Goal: Share content: Share content

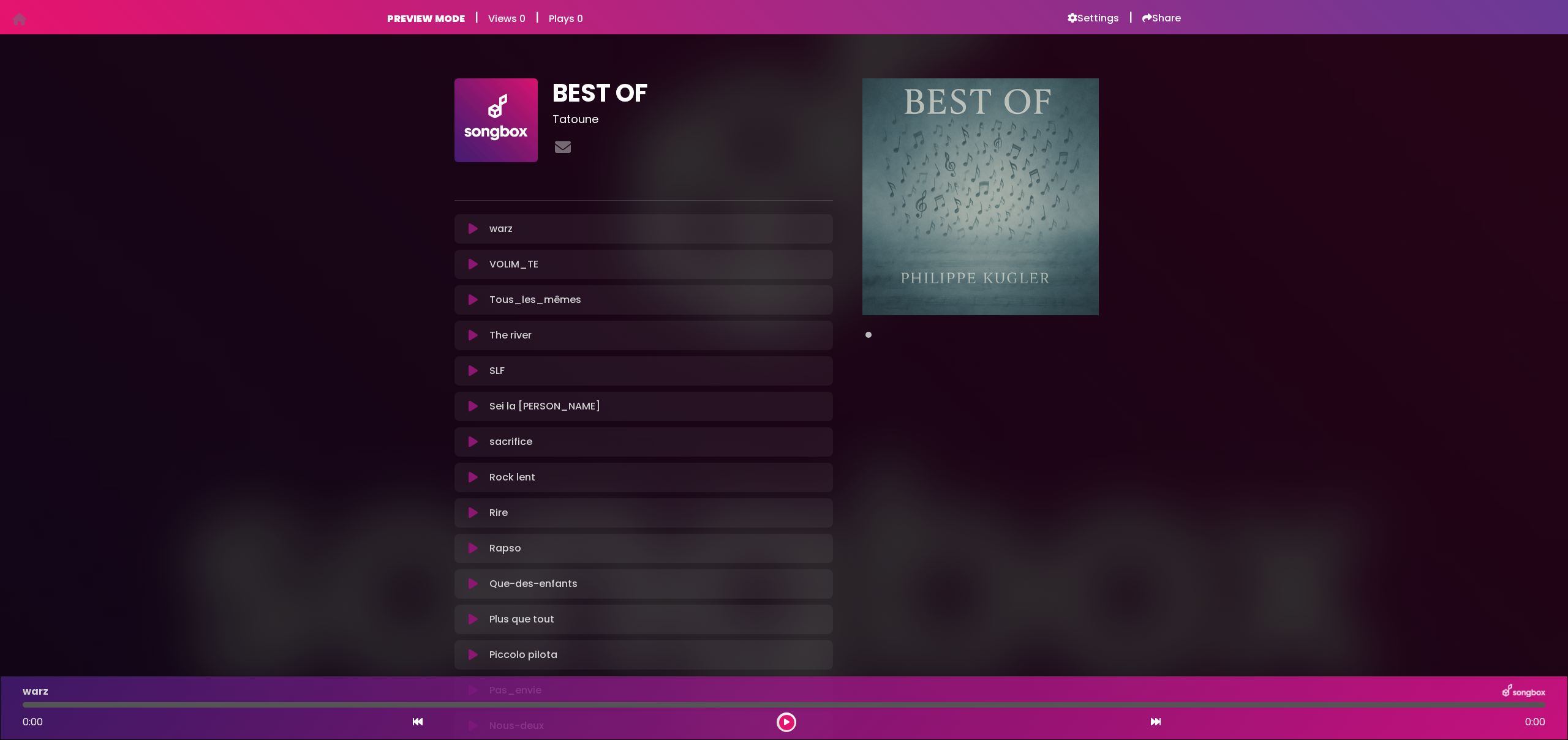
scroll to position [2, 0]
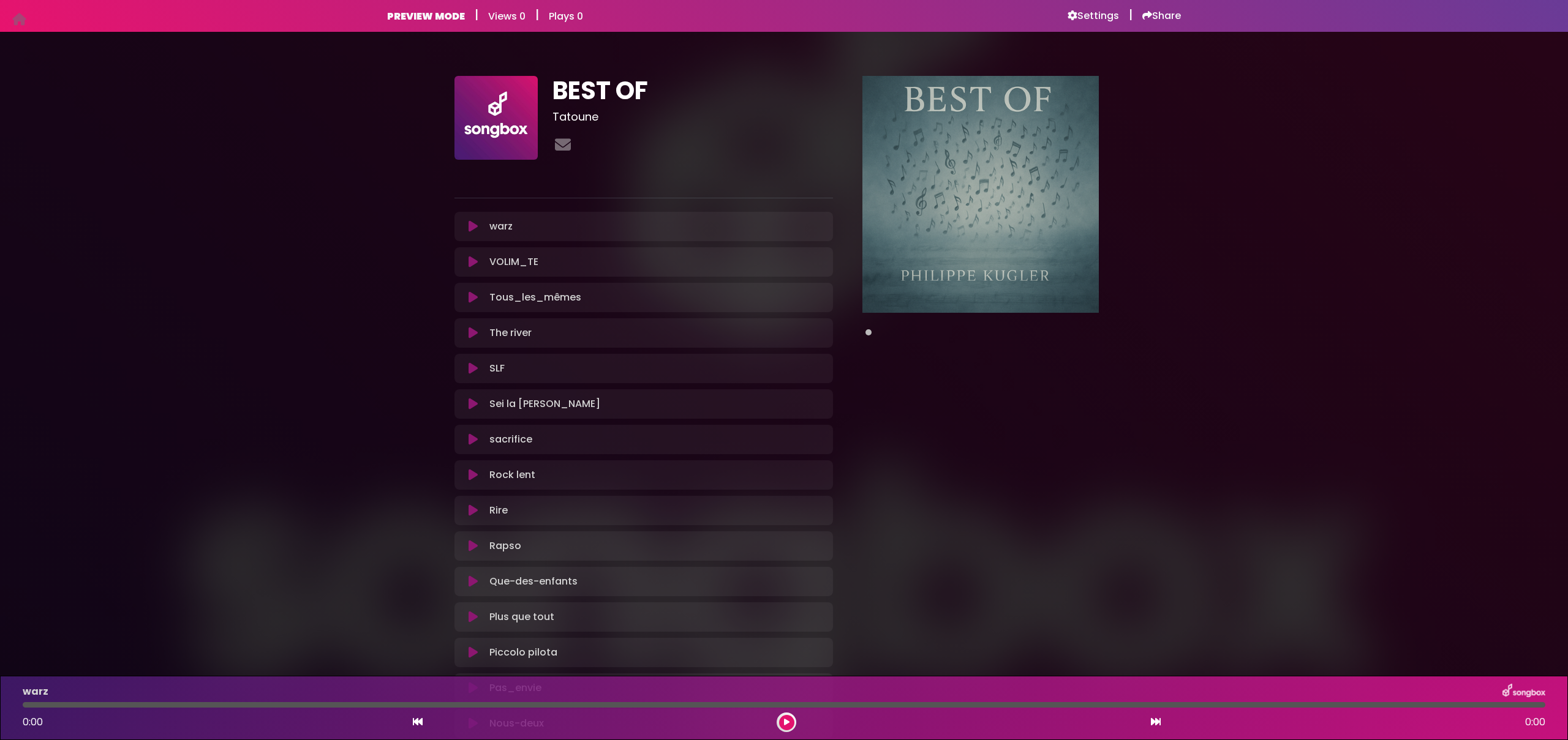
click at [462, 228] on button at bounding box center [472, 227] width 22 height 12
click at [469, 225] on icon at bounding box center [473, 227] width 9 height 12
click at [1143, 12] on icon at bounding box center [1147, 15] width 10 height 10
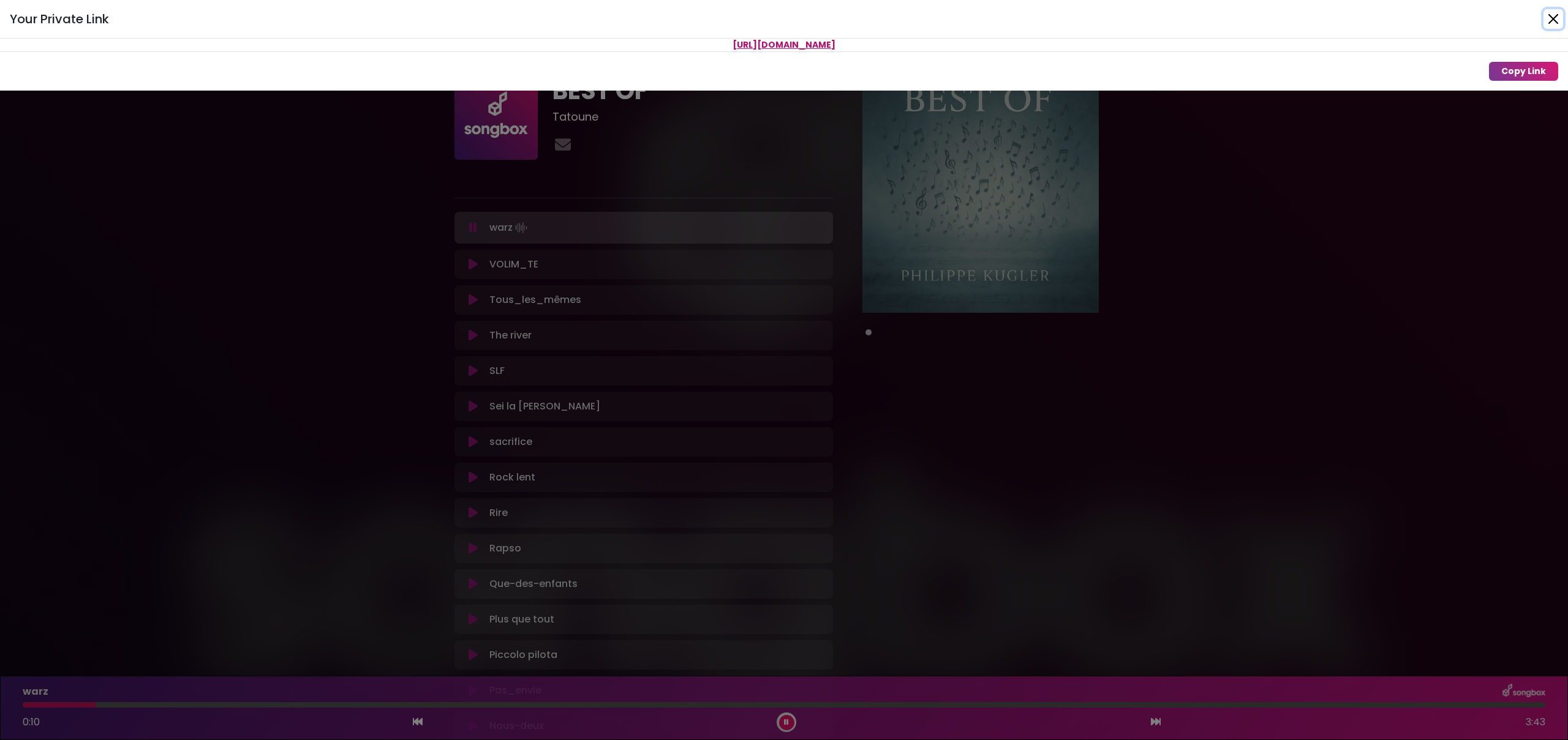
click at [1552, 22] on button "Close" at bounding box center [1553, 19] width 19 height 19
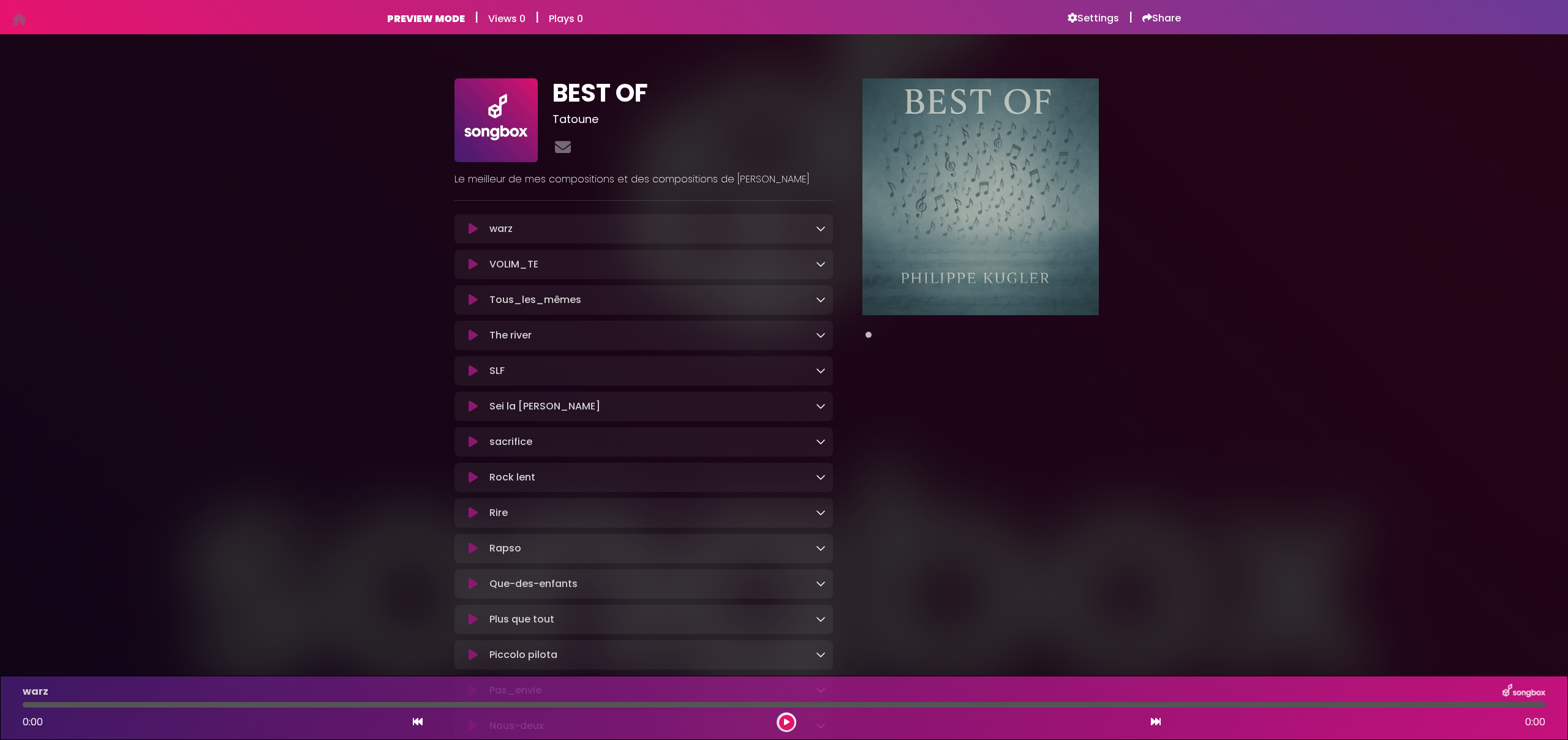
click at [472, 228] on icon at bounding box center [473, 229] width 9 height 12
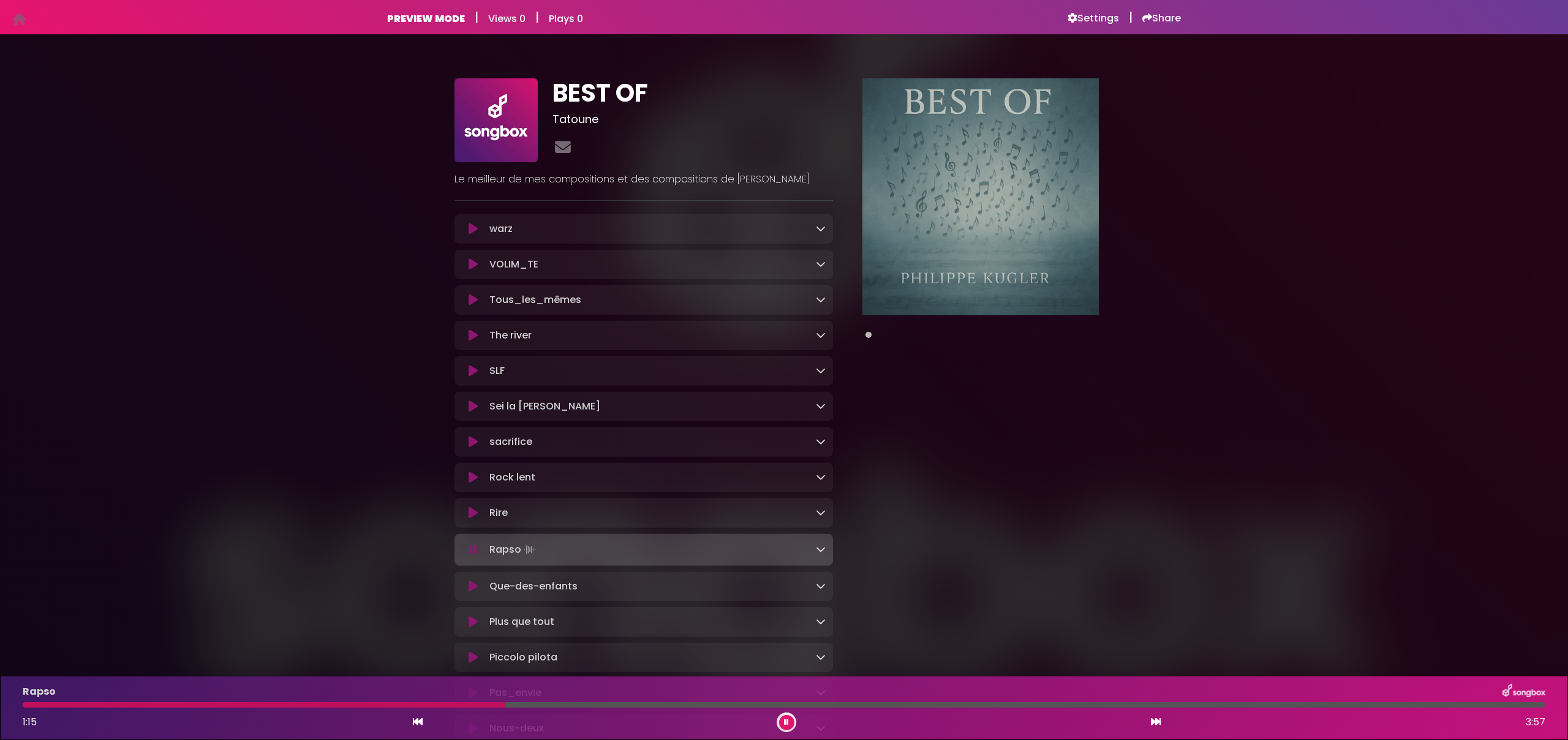
click at [868, 336] on span at bounding box center [869, 335] width 6 height 6
click at [866, 336] on span at bounding box center [869, 335] width 6 height 6
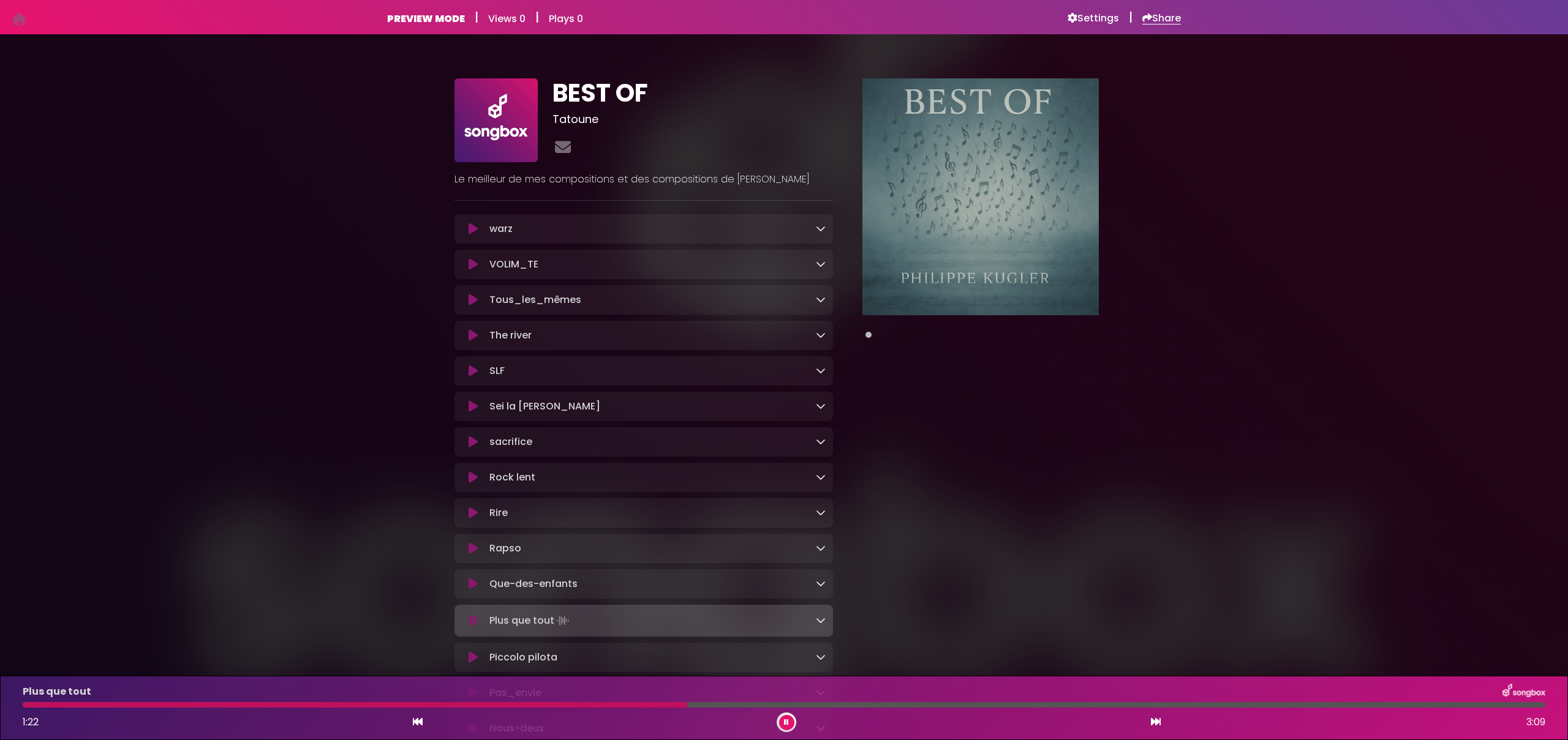
click at [1159, 17] on h6 "Share" at bounding box center [1162, 19] width 39 height 12
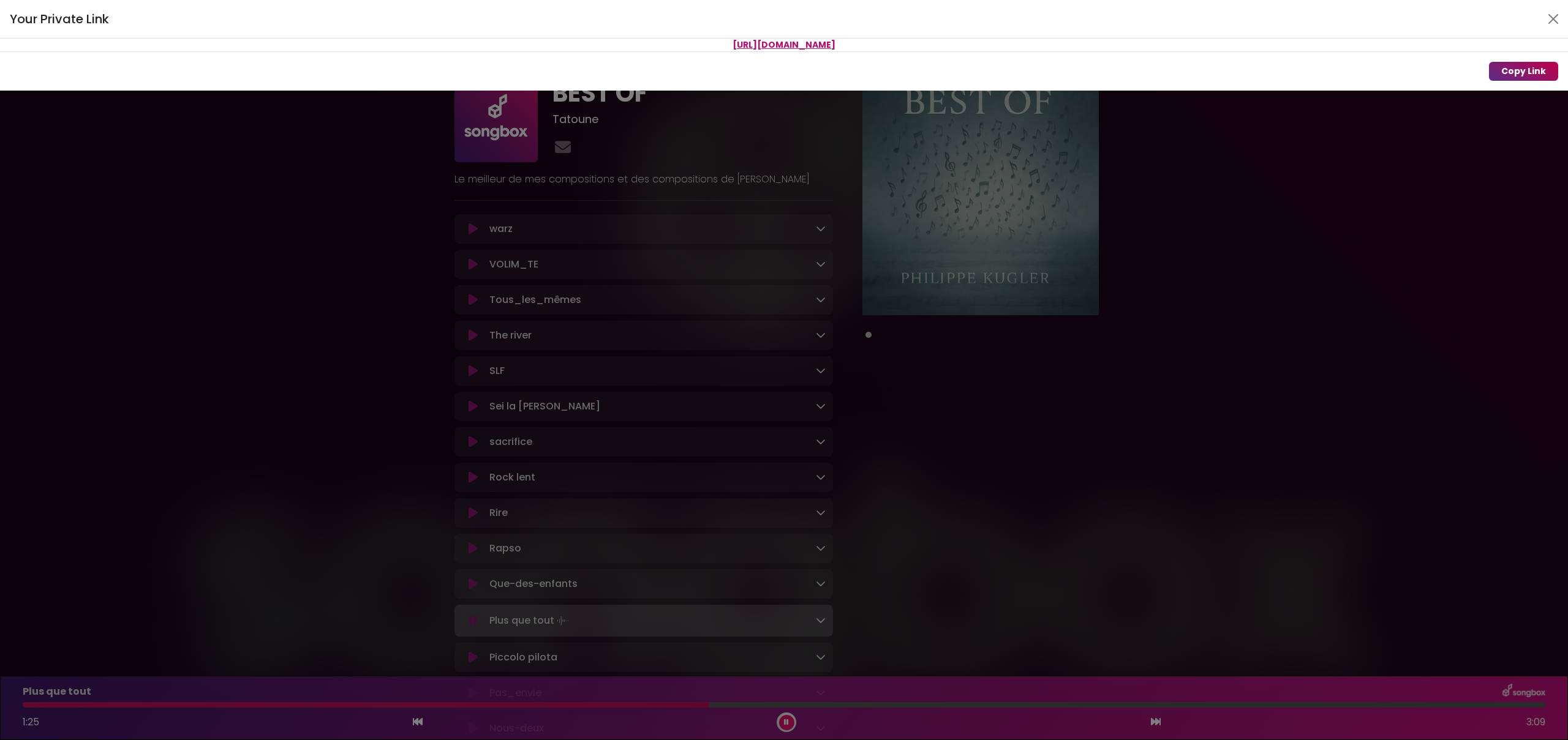
click at [1555, 73] on button "Copy Link" at bounding box center [1524, 71] width 69 height 19
click at [1510, 73] on button "Copy Link" at bounding box center [1524, 71] width 69 height 19
drag, startPoint x: 927, startPoint y: 45, endPoint x: 638, endPoint y: 45, distance: 289.0
click at [638, 45] on p "[URL][DOMAIN_NAME]" at bounding box center [784, 45] width 1568 height 13
copy span "[URL][DOMAIN_NAME]"
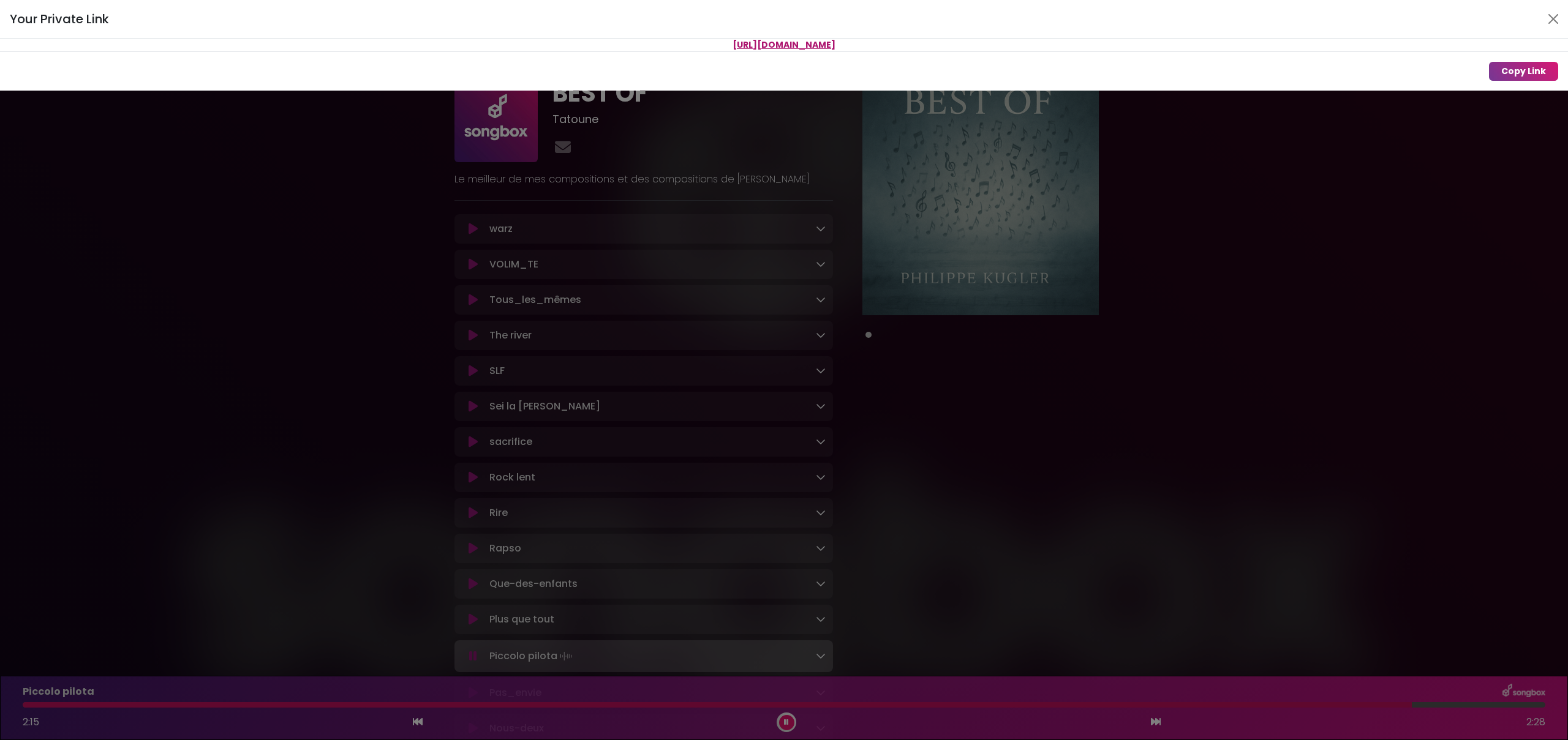
click at [253, 251] on div "Your Private Link [URL][DOMAIN_NAME] Copy Link" at bounding box center [784, 370] width 1568 height 740
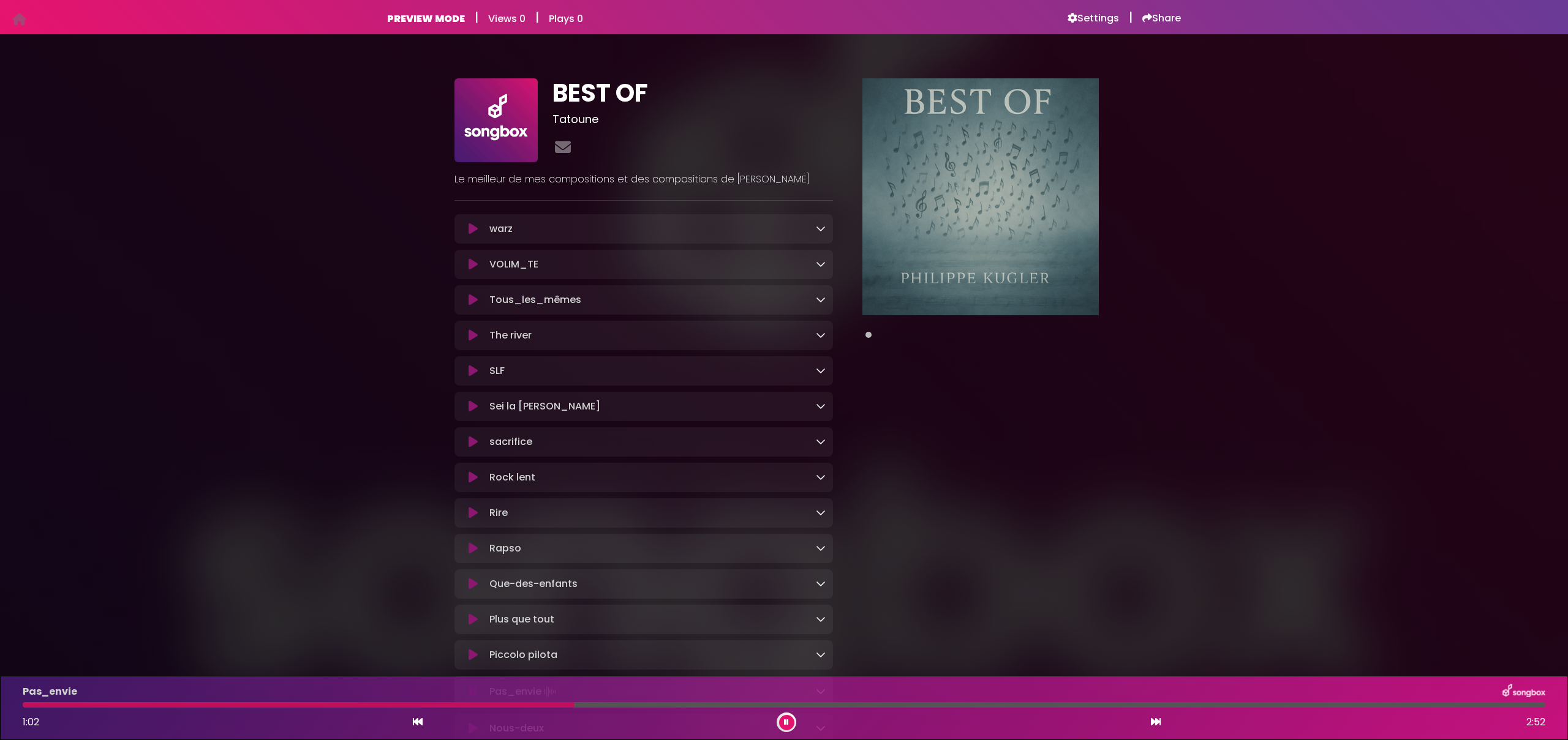
click at [818, 236] on link at bounding box center [821, 228] width 10 height 14
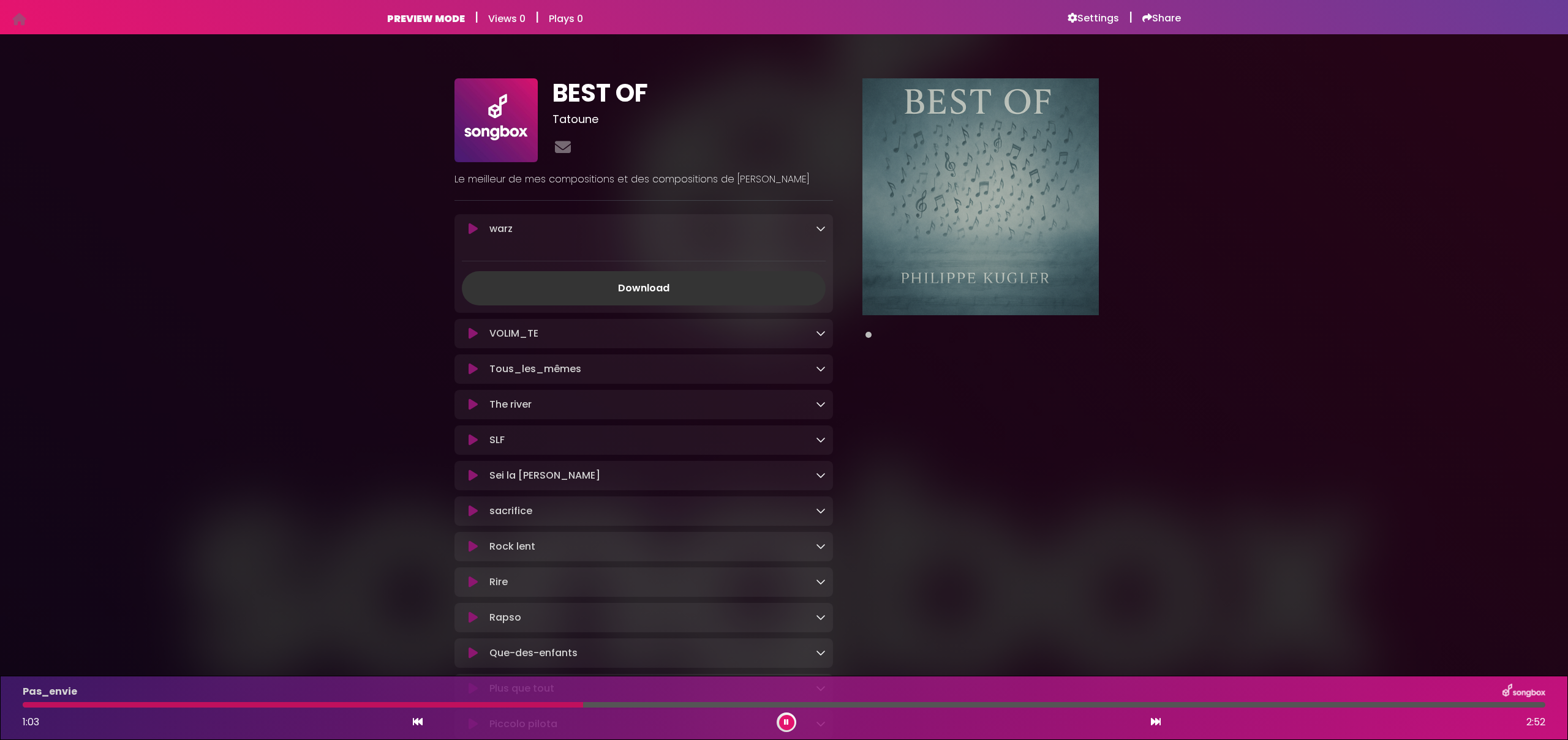
click at [819, 233] on icon at bounding box center [821, 228] width 10 height 10
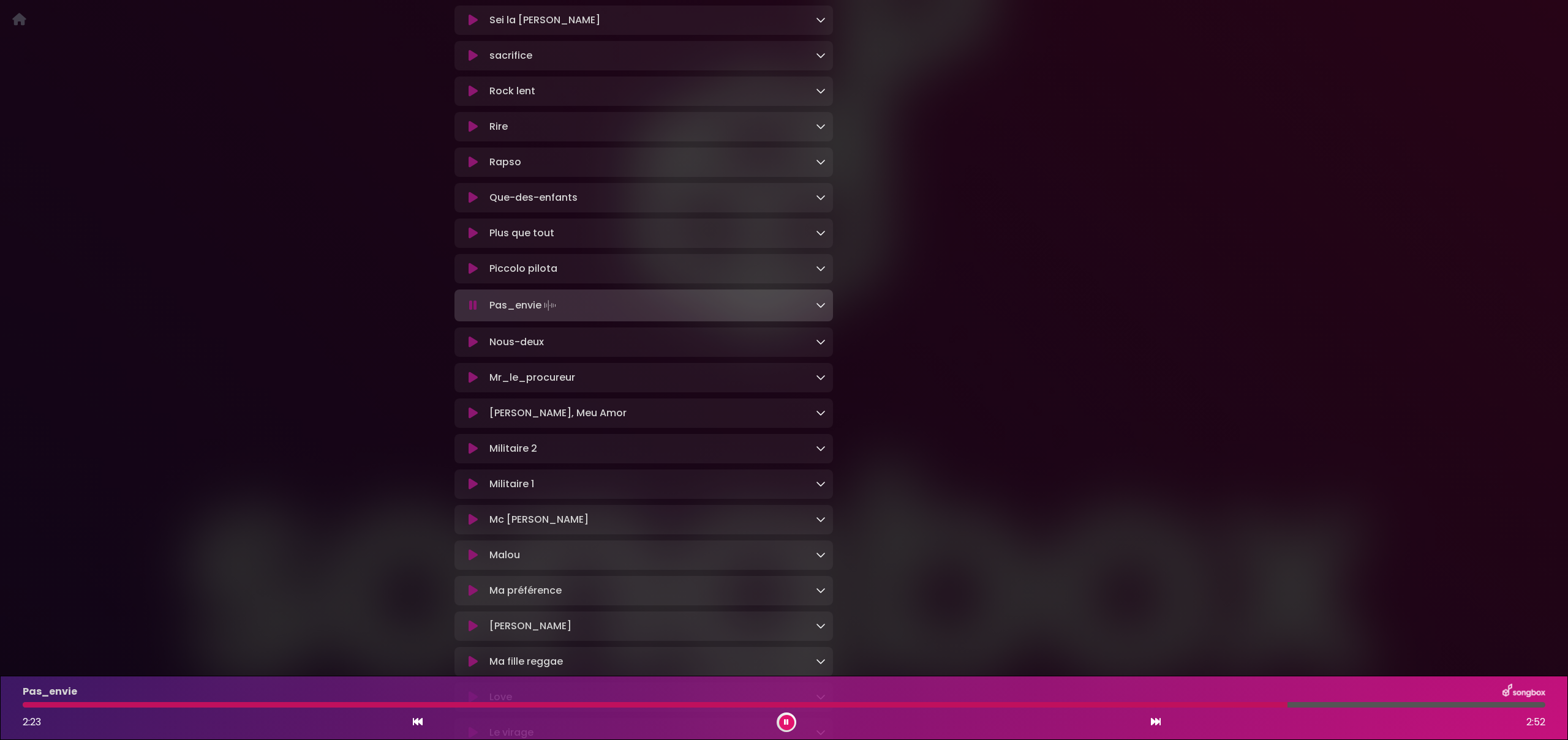
scroll to position [382, 0]
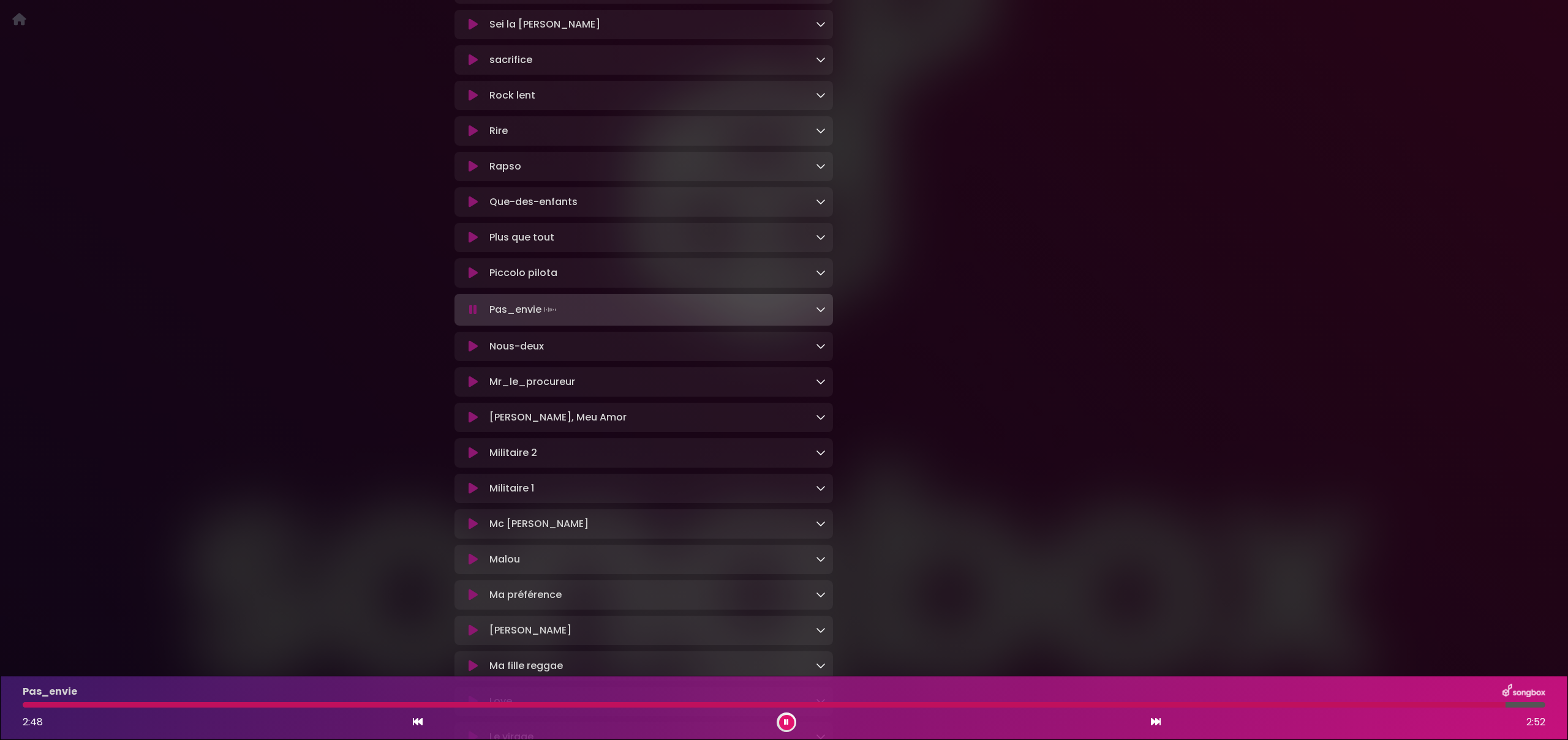
click at [472, 352] on icon at bounding box center [473, 346] width 9 height 12
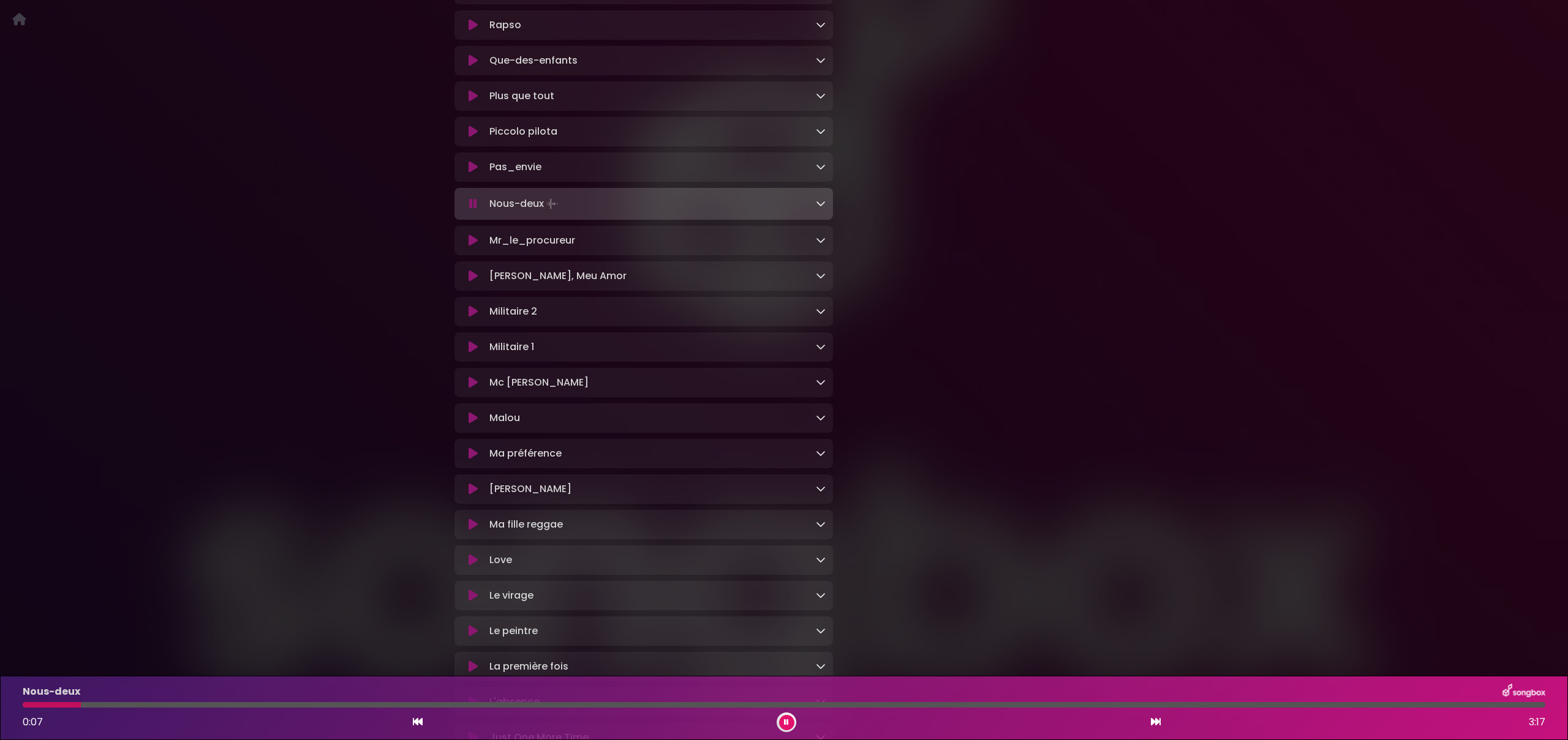
scroll to position [524, 0]
